Goal: Task Accomplishment & Management: Manage account settings

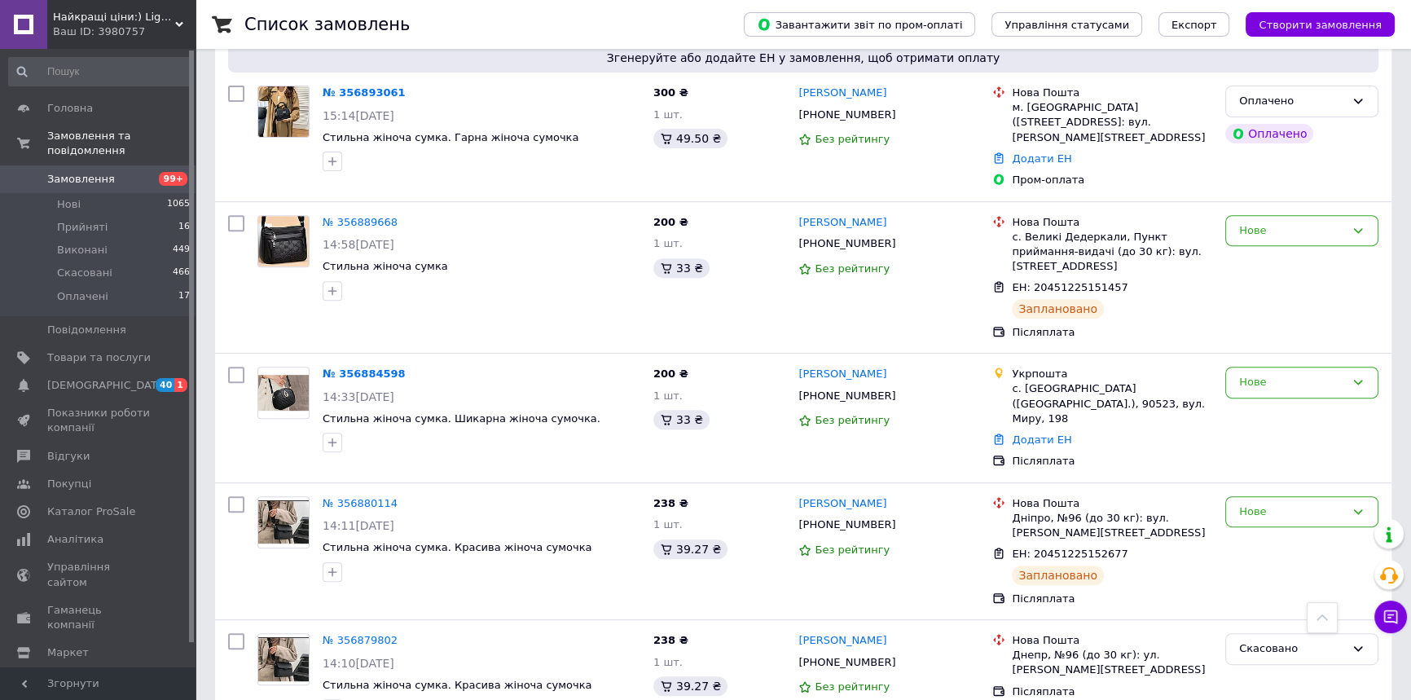
scroll to position [815, 0]
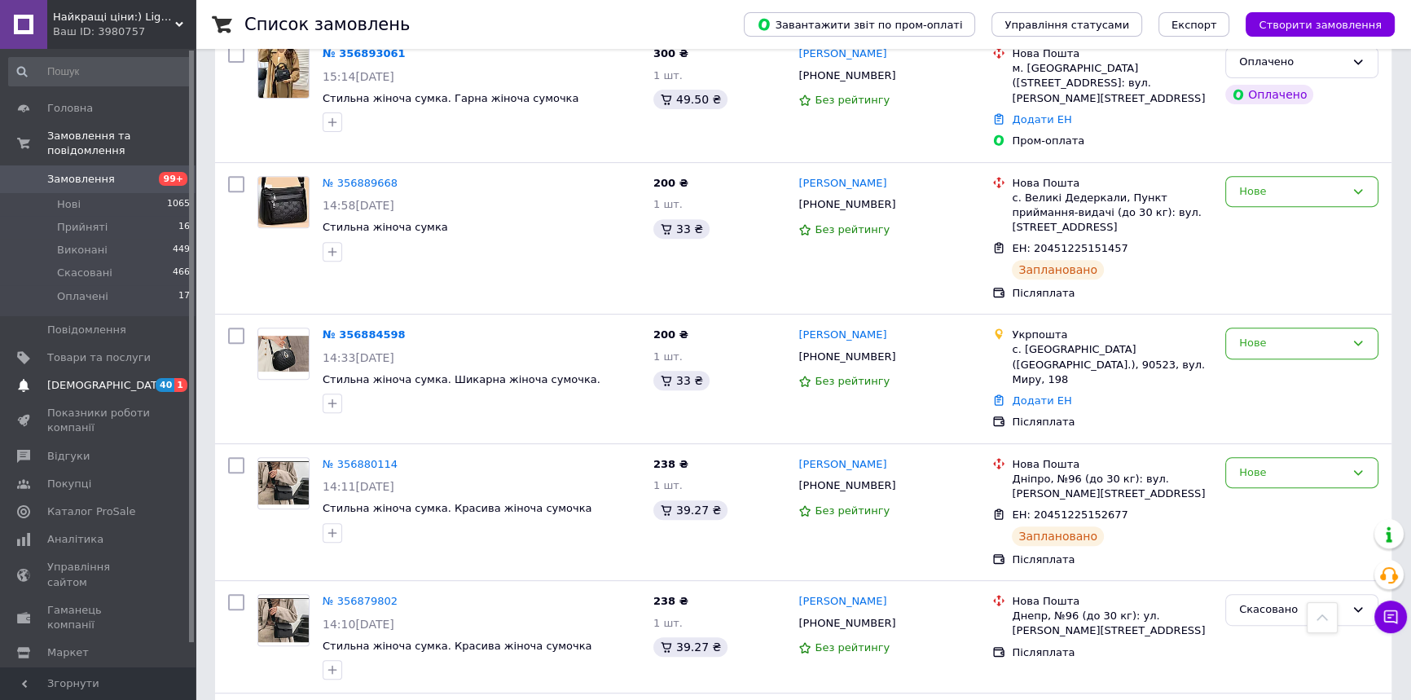
click at [129, 378] on span "[DEMOGRAPHIC_DATA]" at bounding box center [98, 385] width 103 height 15
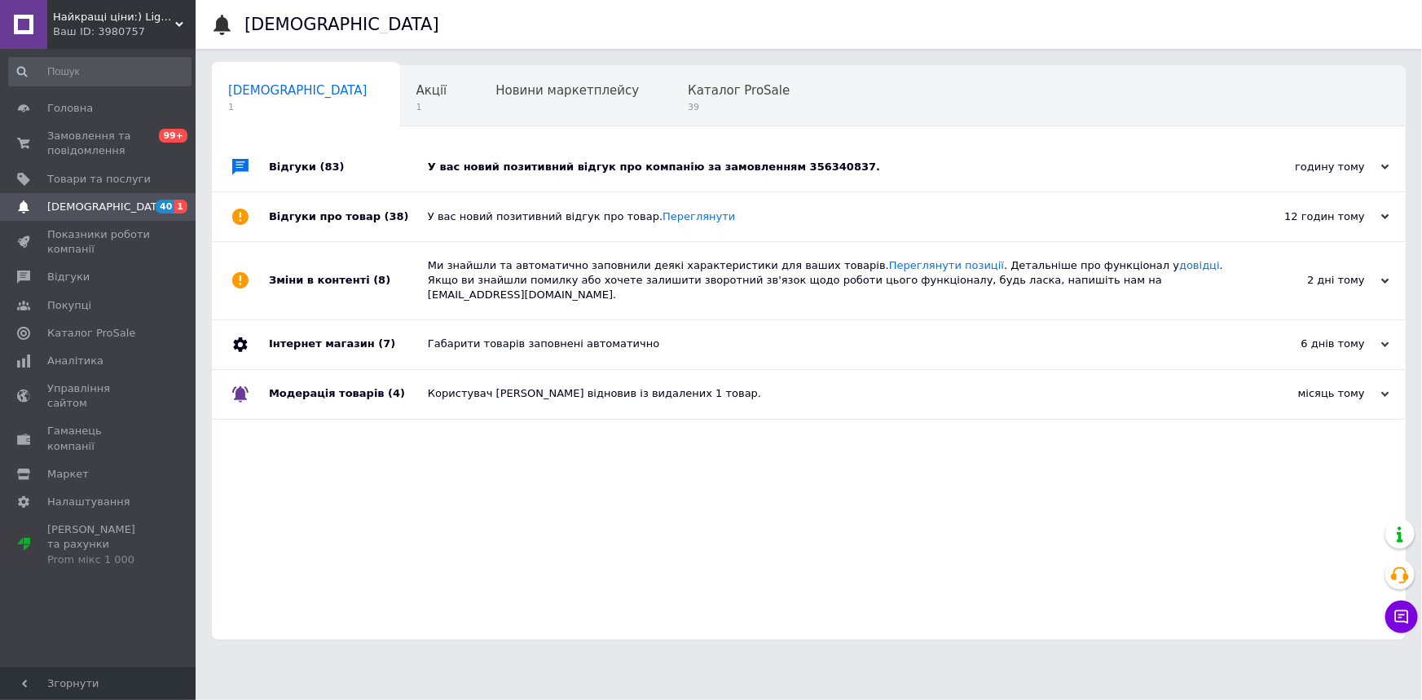
click at [653, 169] on div "У вас новий позитивний відгук про компанію за замовленням 356340837." at bounding box center [827, 167] width 799 height 15
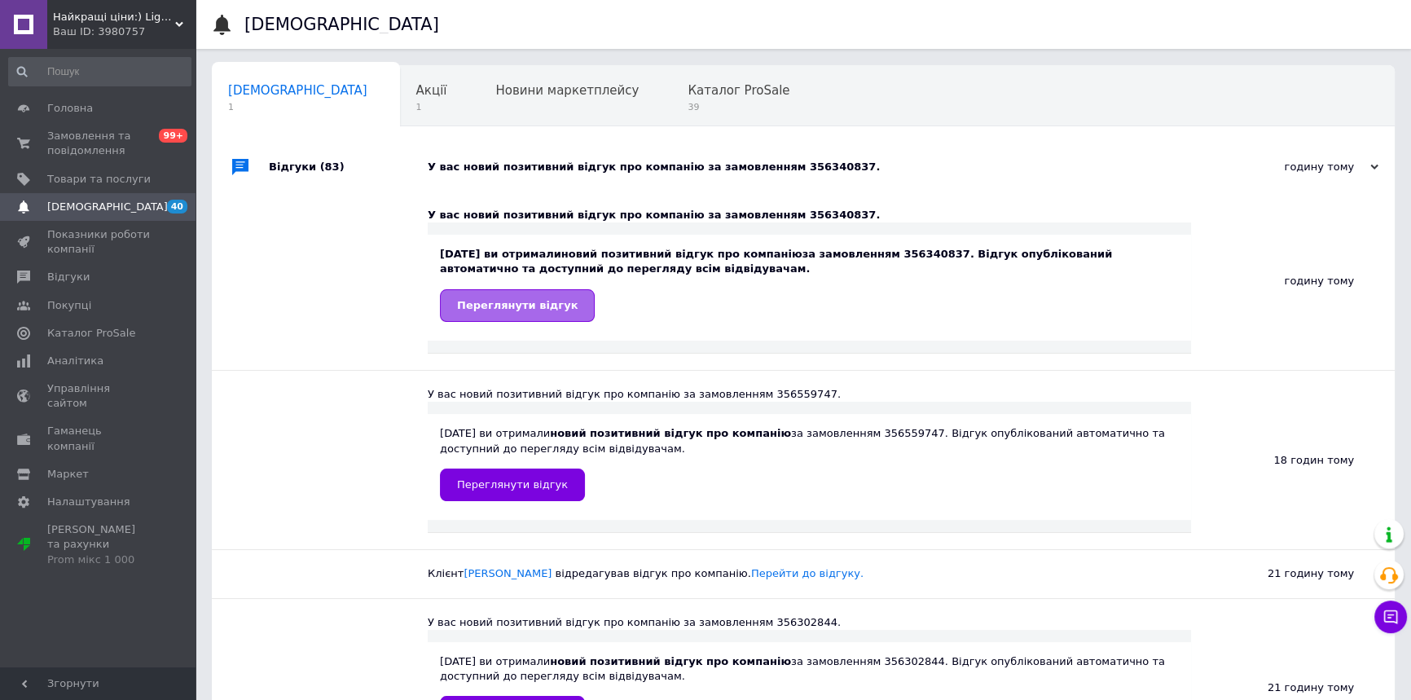
click at [547, 316] on link "Переглянути відгук" at bounding box center [517, 305] width 155 height 33
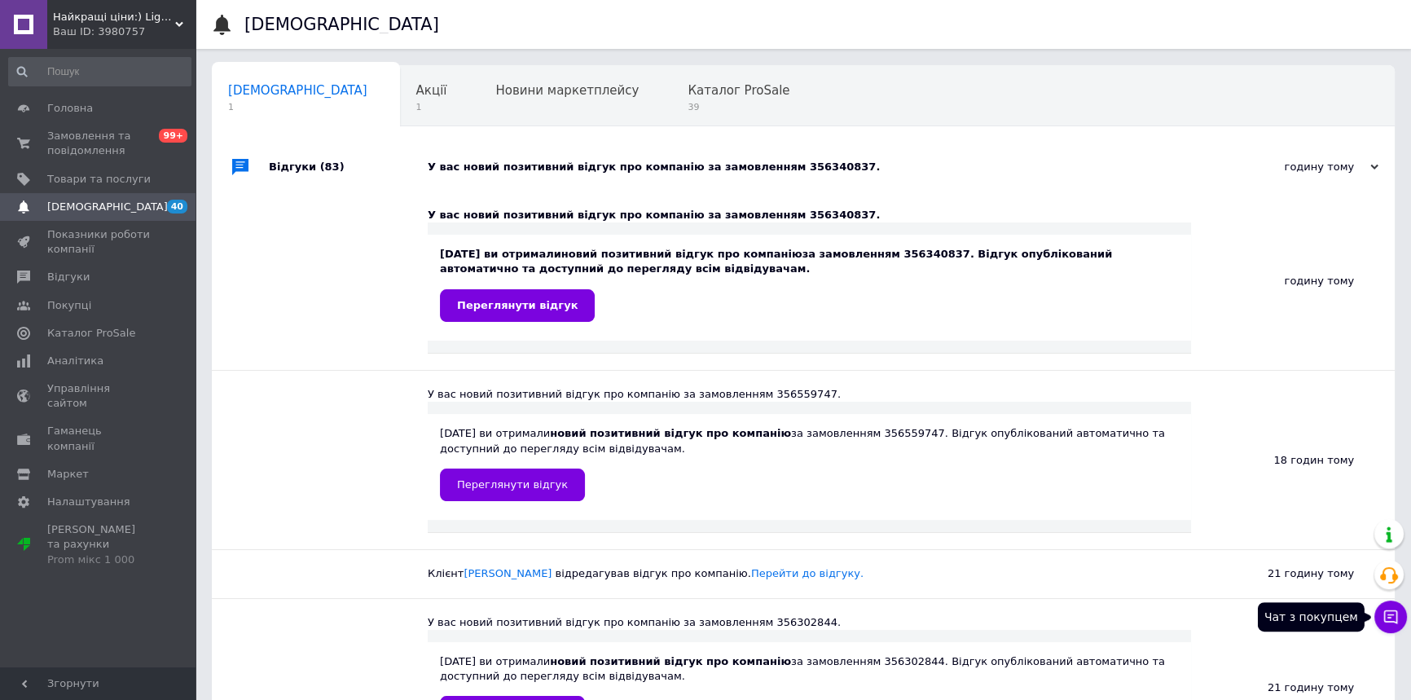
click at [1379, 610] on button "Чат з покупцем" at bounding box center [1391, 617] width 33 height 33
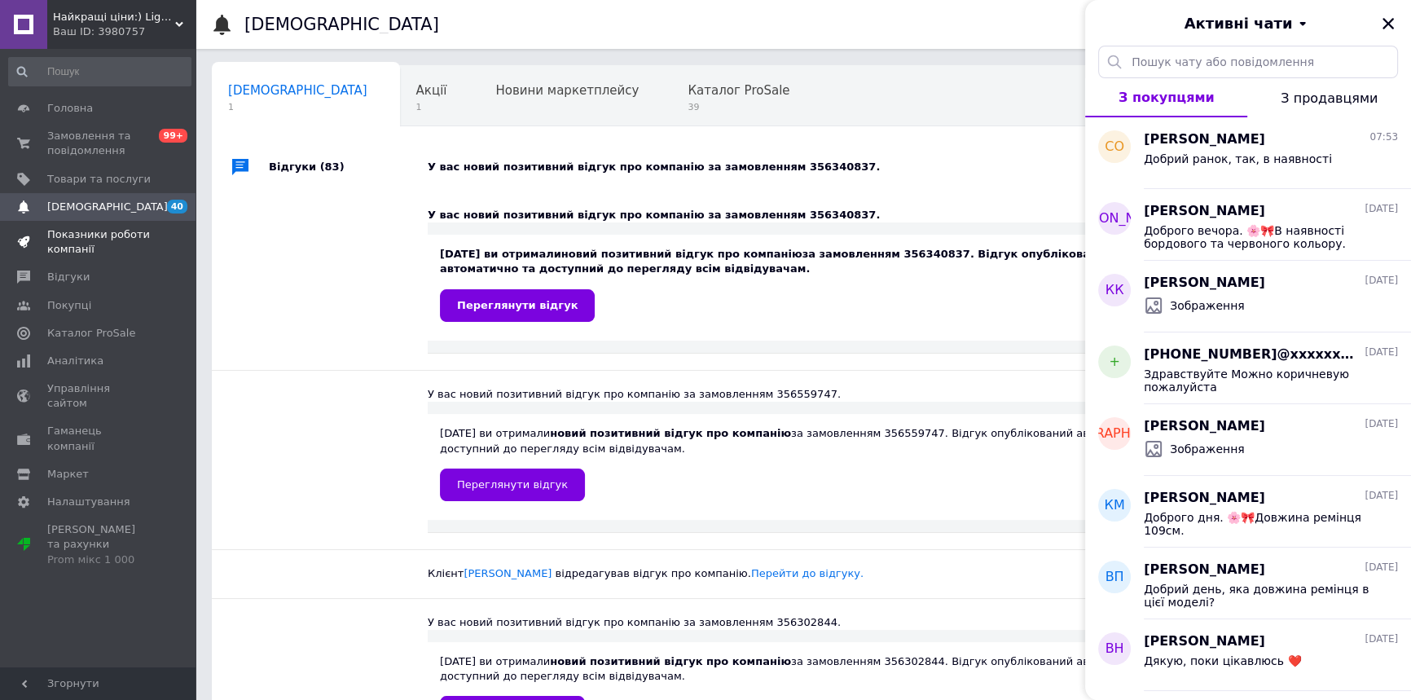
click at [114, 245] on span "Показники роботи компанії" at bounding box center [98, 241] width 103 height 29
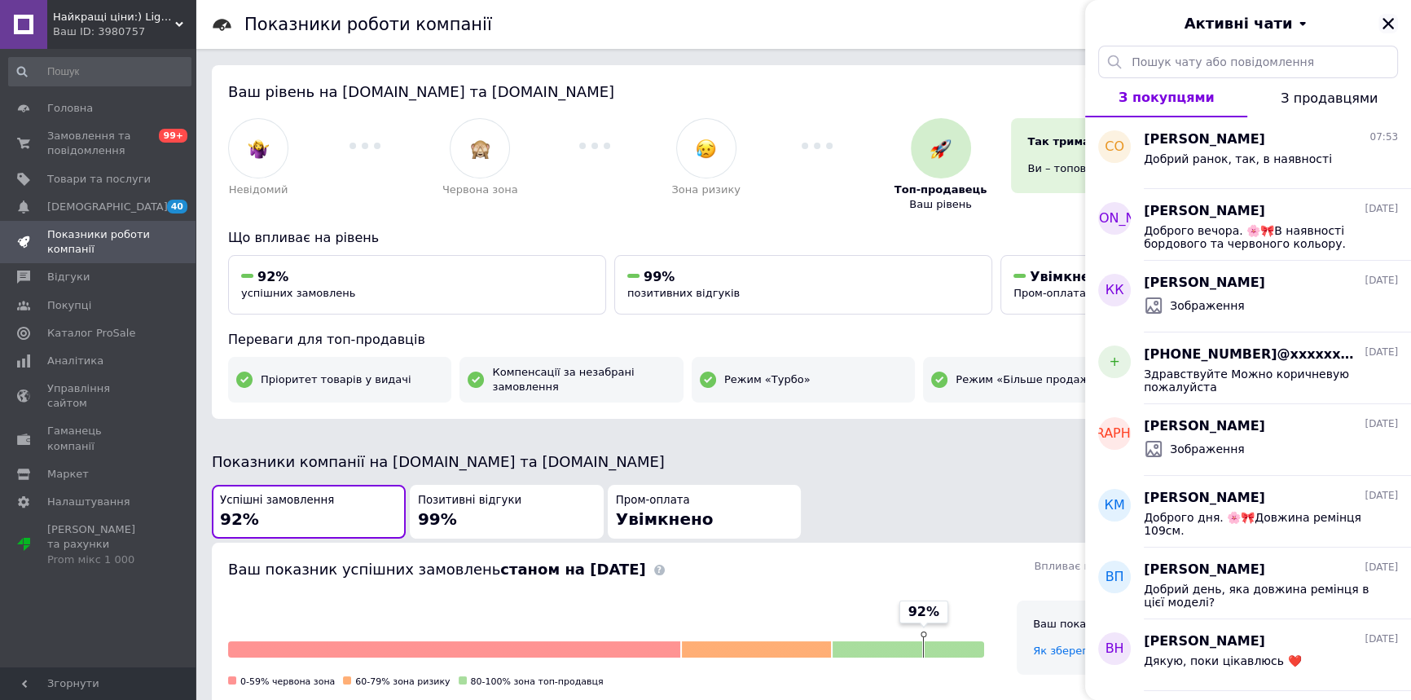
click at [1383, 17] on icon "Закрити" at bounding box center [1388, 23] width 15 height 15
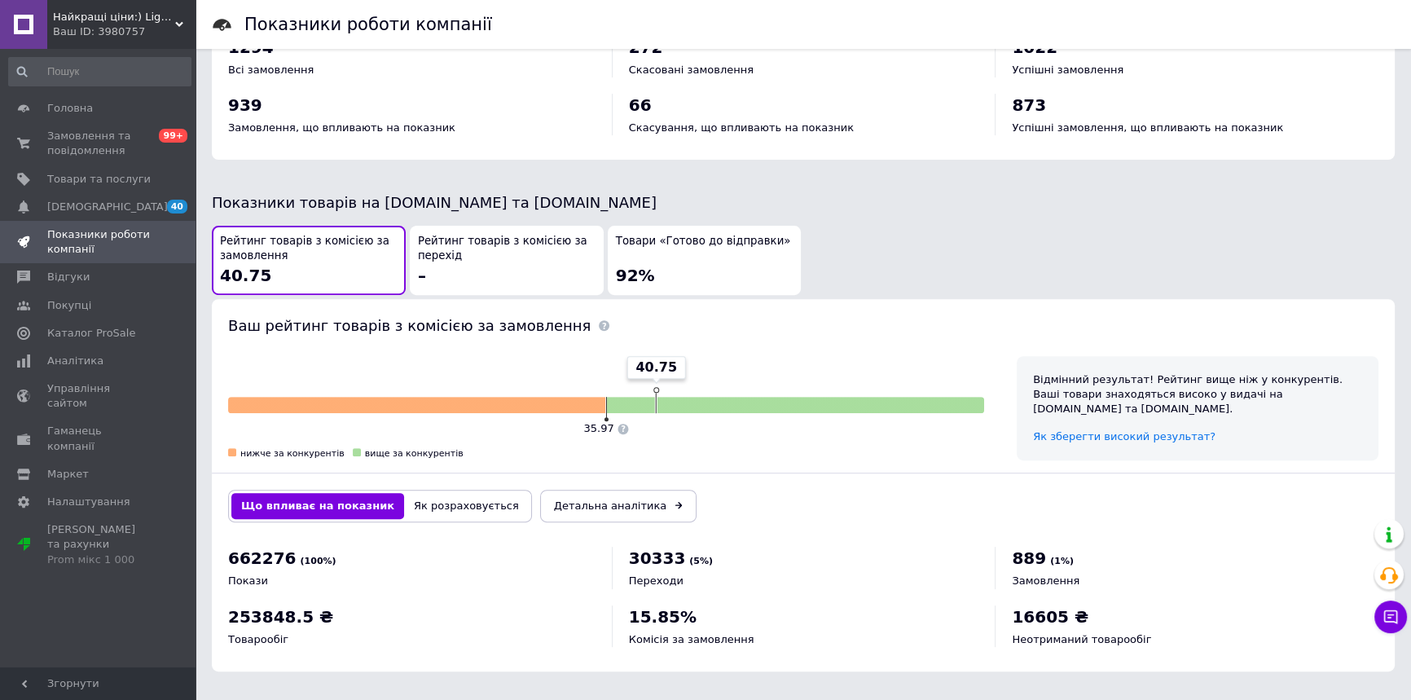
scroll to position [741, 0]
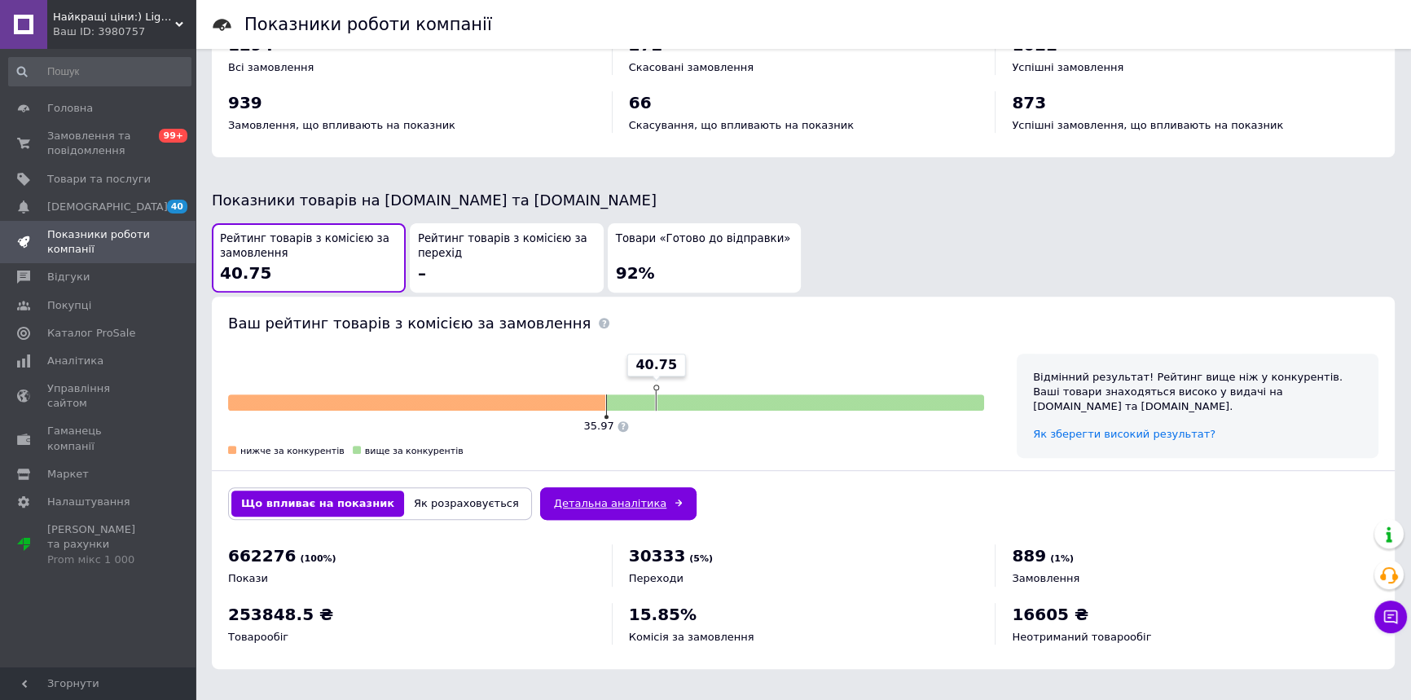
click at [586, 504] on link "Детальна аналітика" at bounding box center [618, 503] width 156 height 33
